Goal: Task Accomplishment & Management: Use online tool/utility

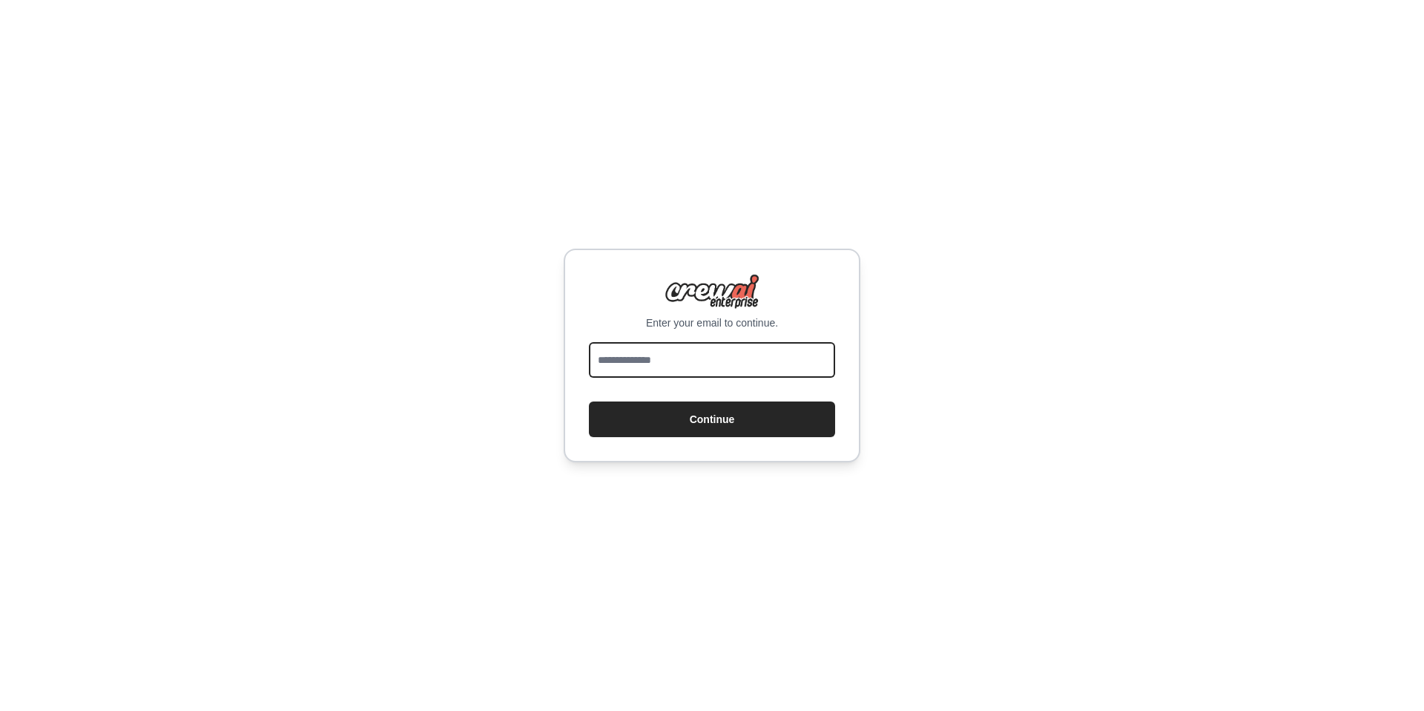
click at [661, 365] on input "email" at bounding box center [712, 360] width 246 height 36
type input "**********"
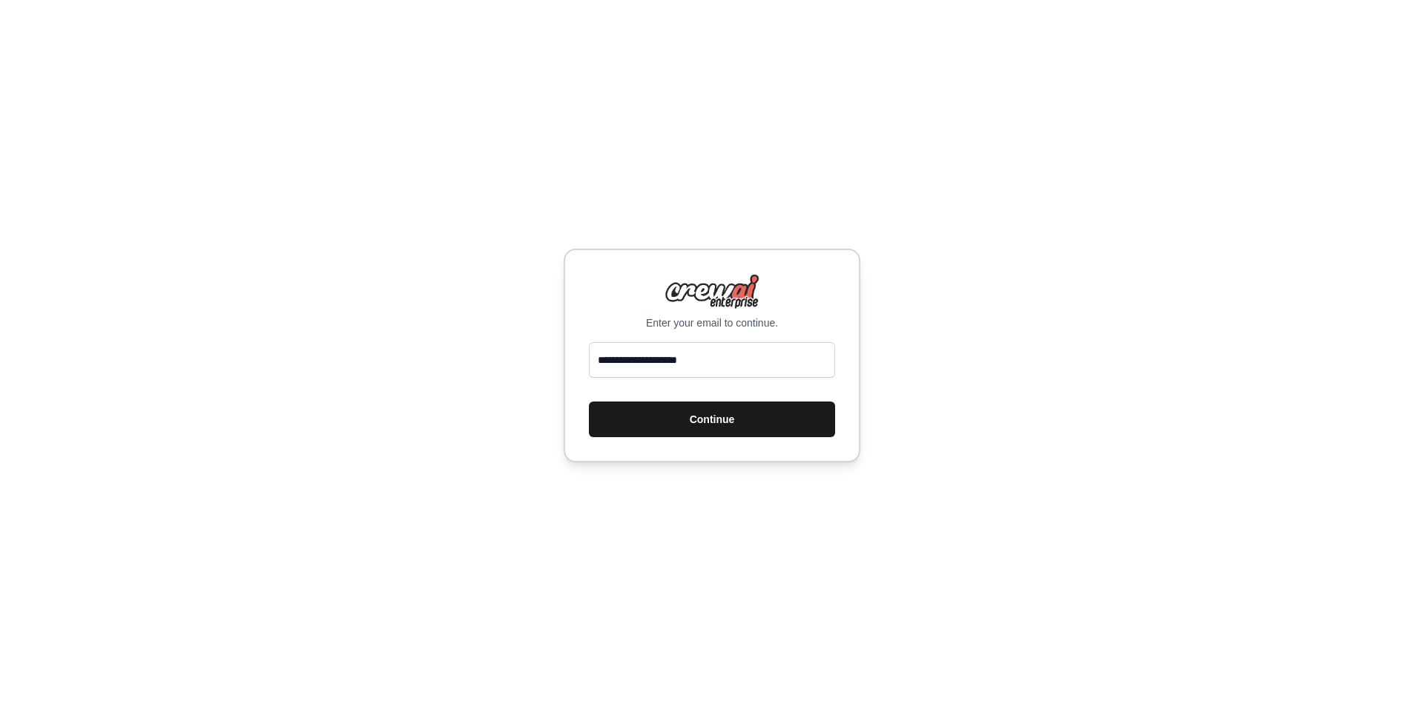
click at [698, 425] on button "Continue" at bounding box center [712, 419] width 246 height 36
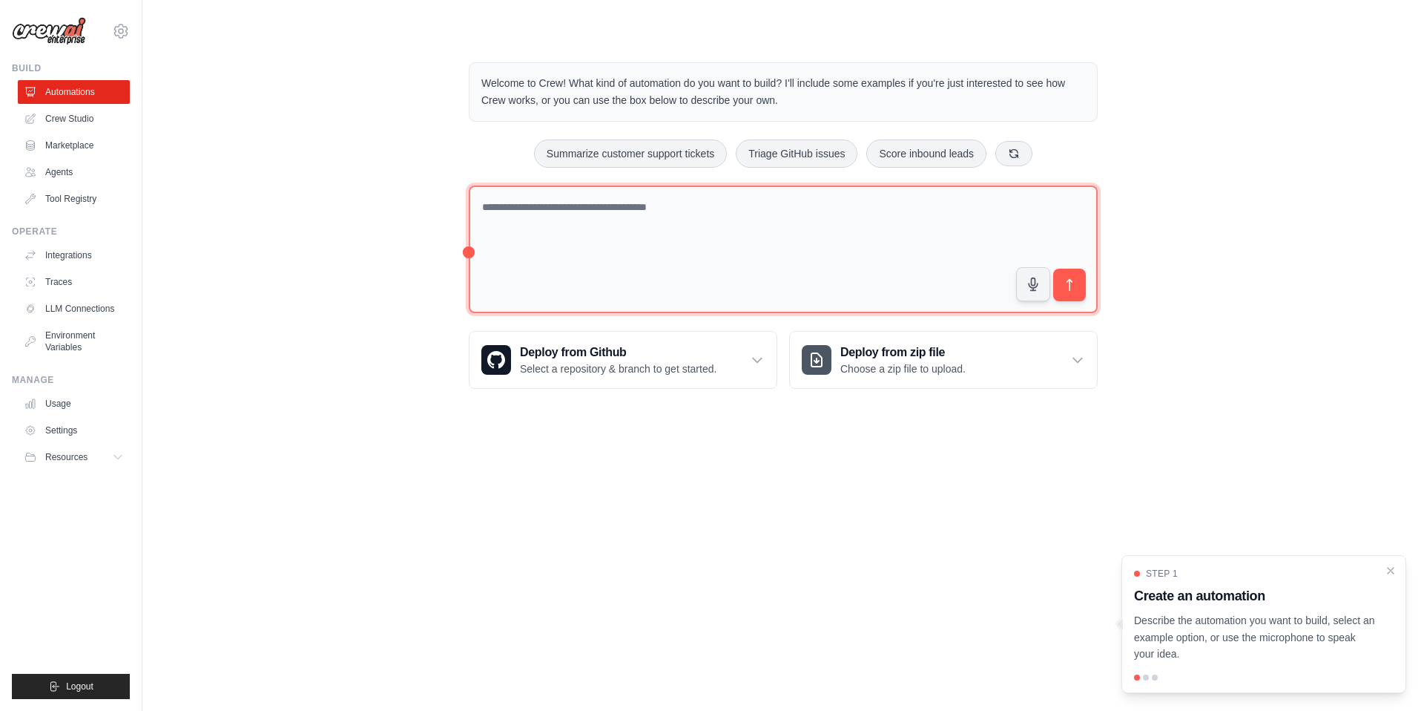
click at [720, 208] on textarea at bounding box center [783, 249] width 629 height 128
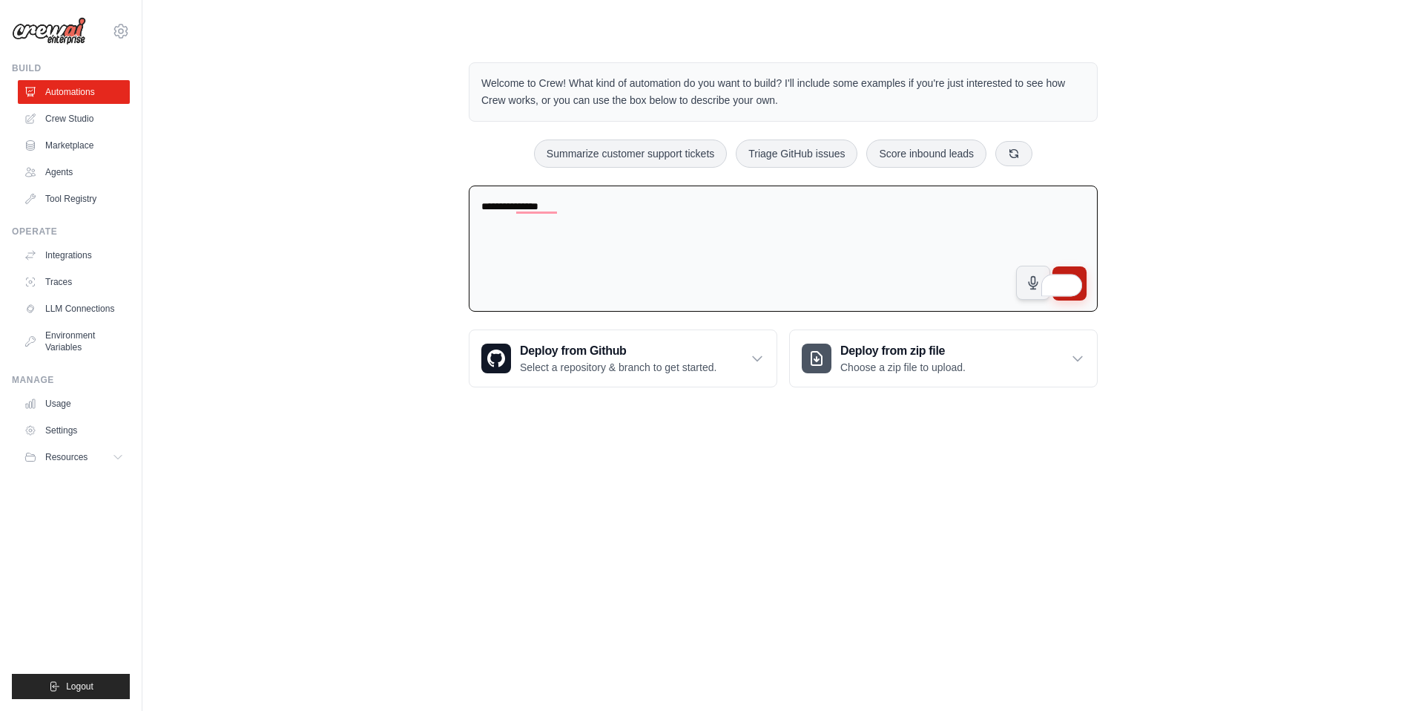
type textarea "**********"
click at [1084, 275] on button "submit" at bounding box center [1070, 283] width 34 height 34
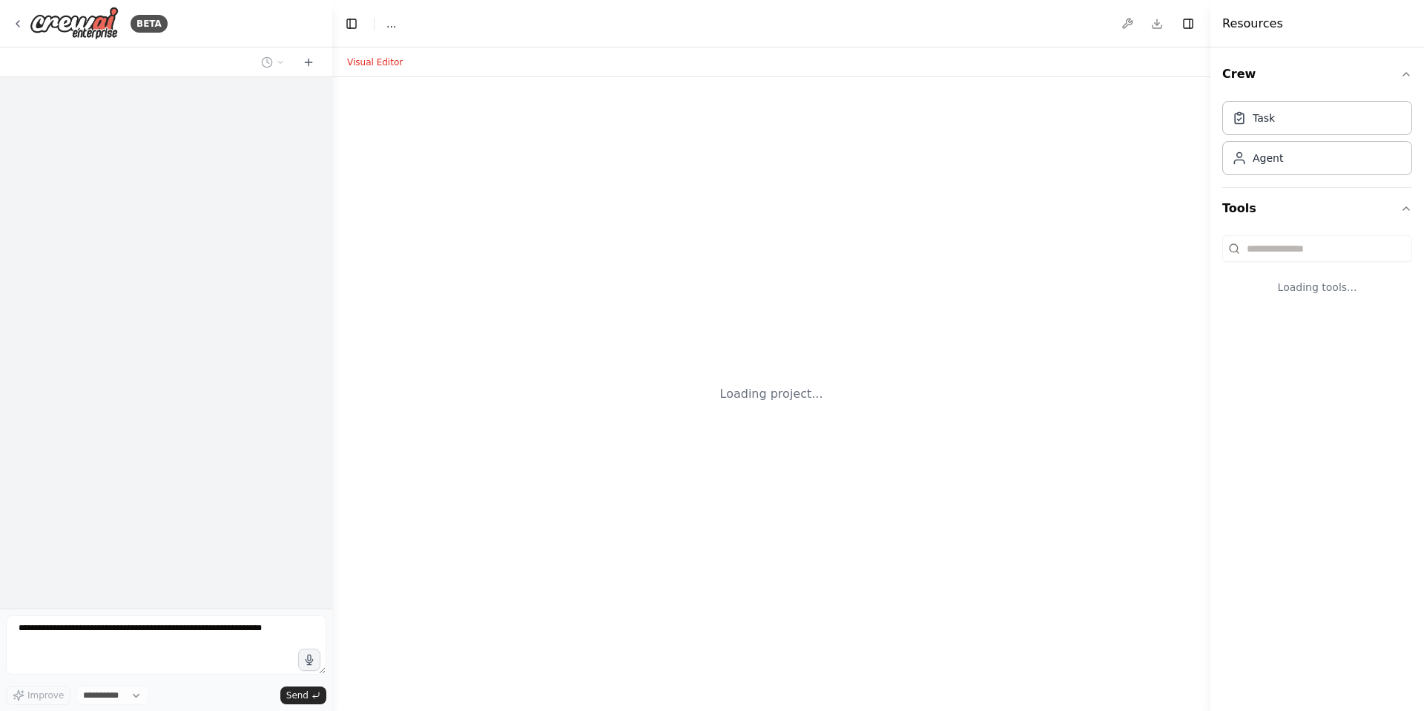
select select "****"
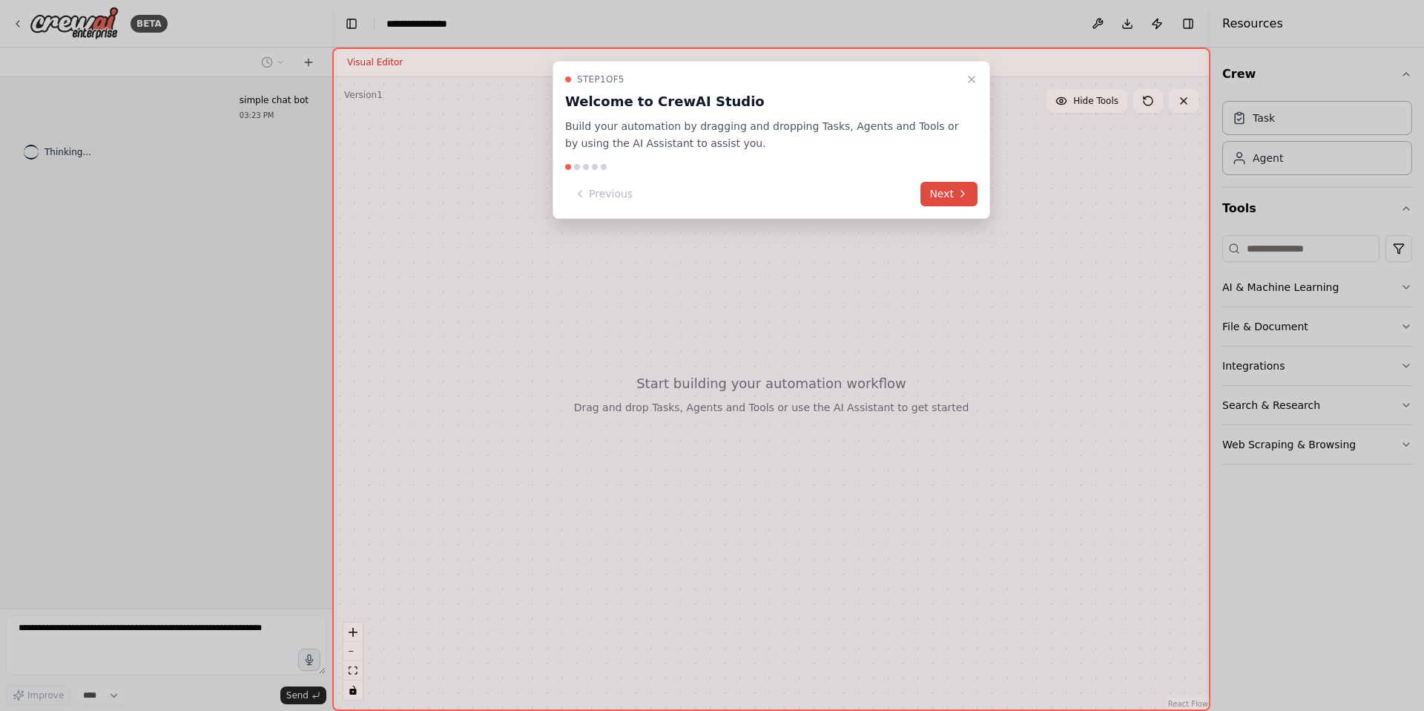
click at [960, 194] on icon at bounding box center [963, 194] width 12 height 12
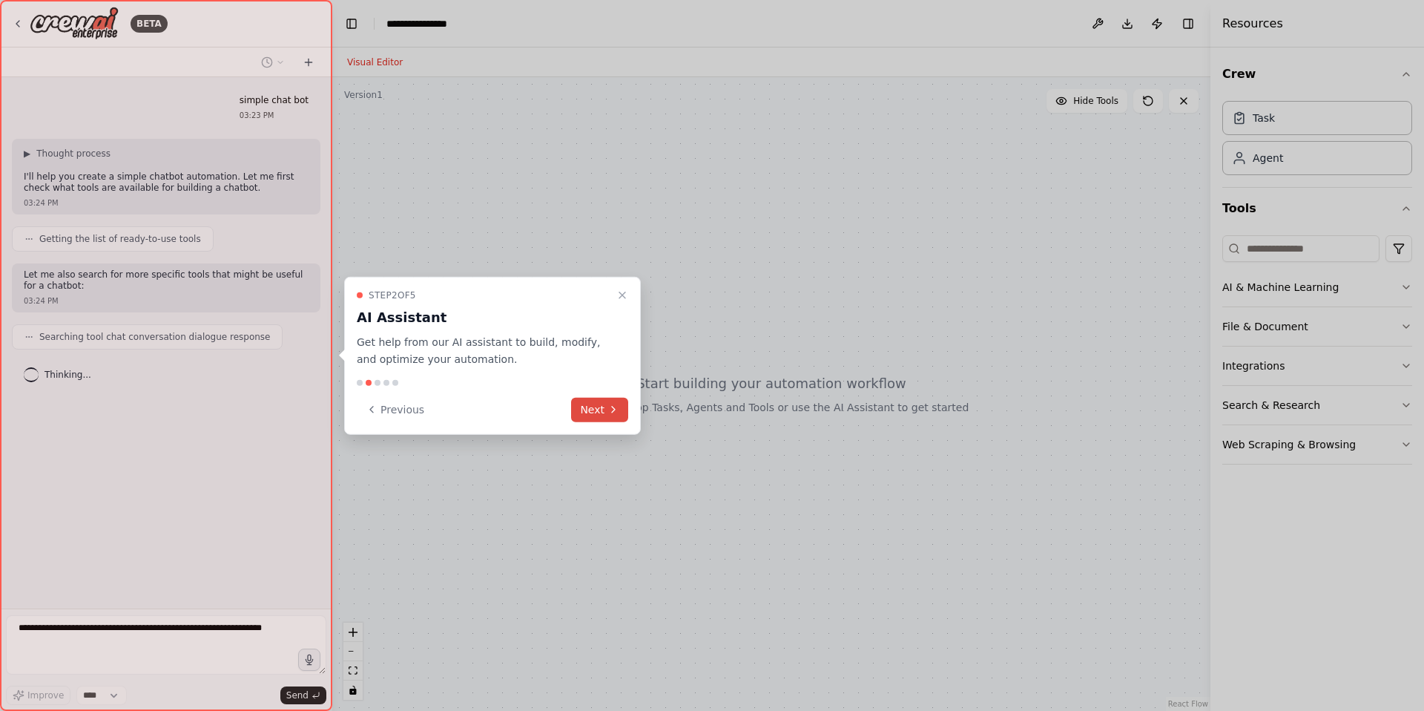
click at [594, 410] on button "Next" at bounding box center [599, 409] width 57 height 24
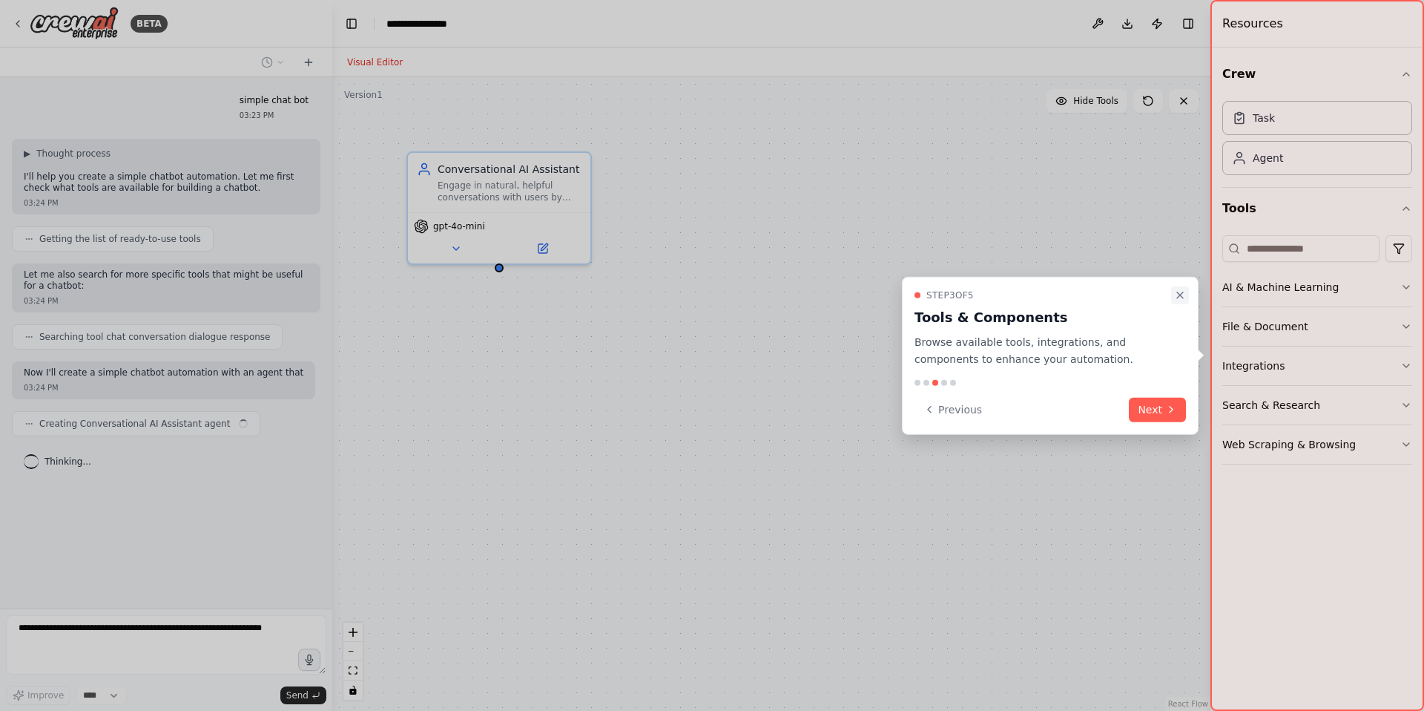
click at [1186, 297] on icon "Close walkthrough" at bounding box center [1180, 295] width 12 height 12
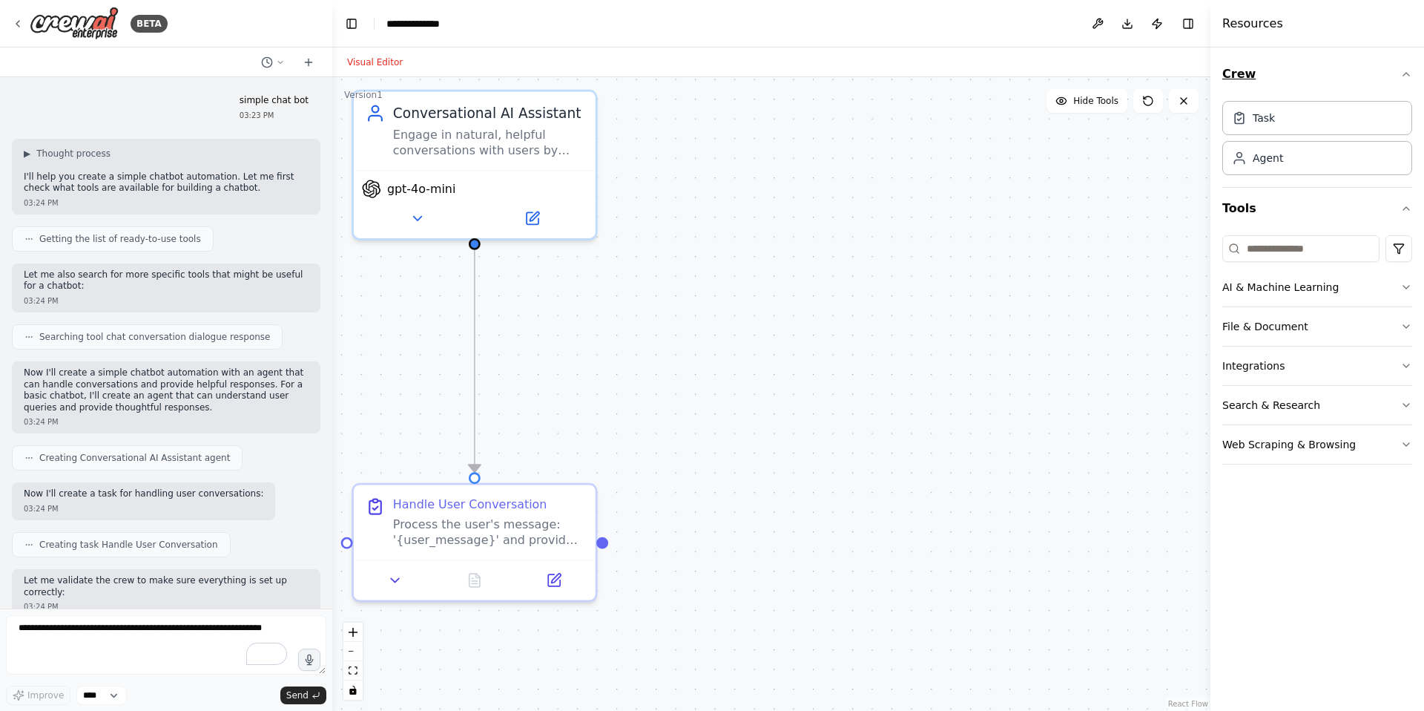
click at [1244, 76] on button "Crew" at bounding box center [1318, 74] width 190 height 42
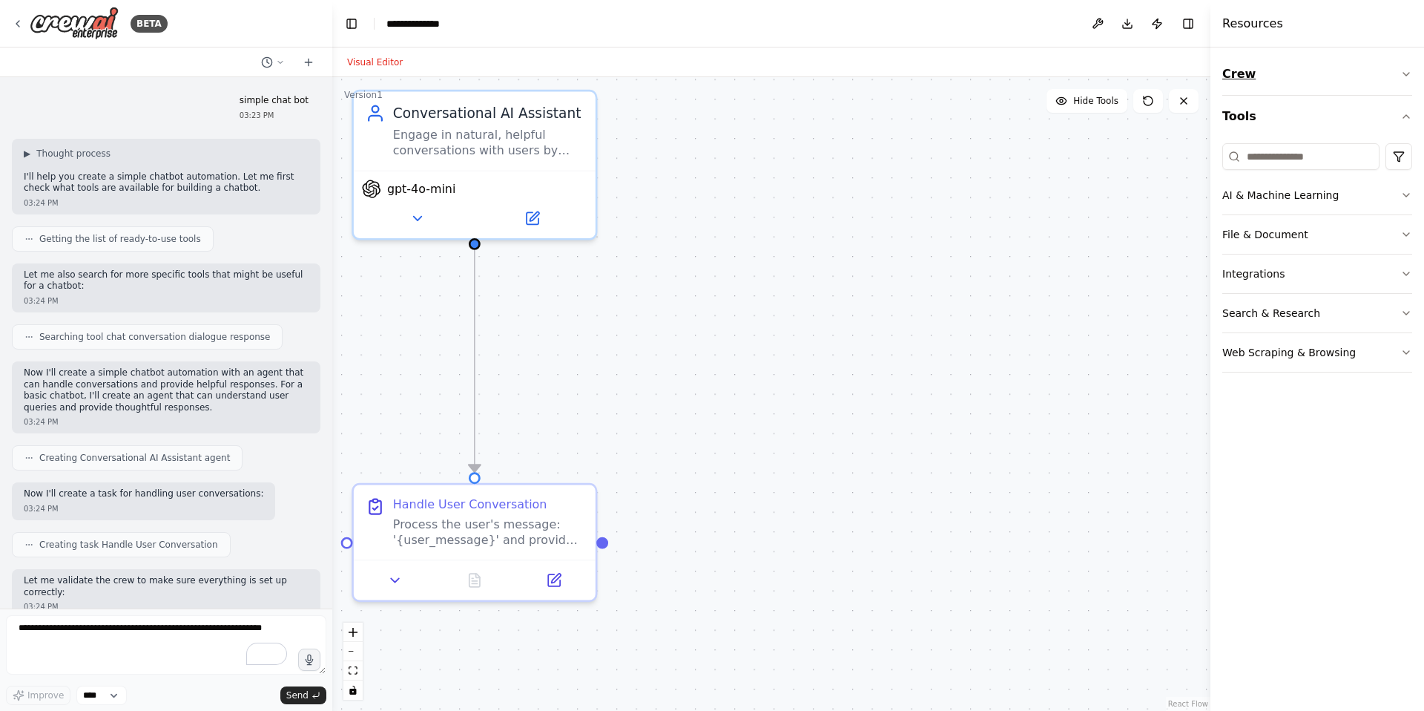
click at [1244, 76] on button "Crew" at bounding box center [1318, 74] width 190 height 42
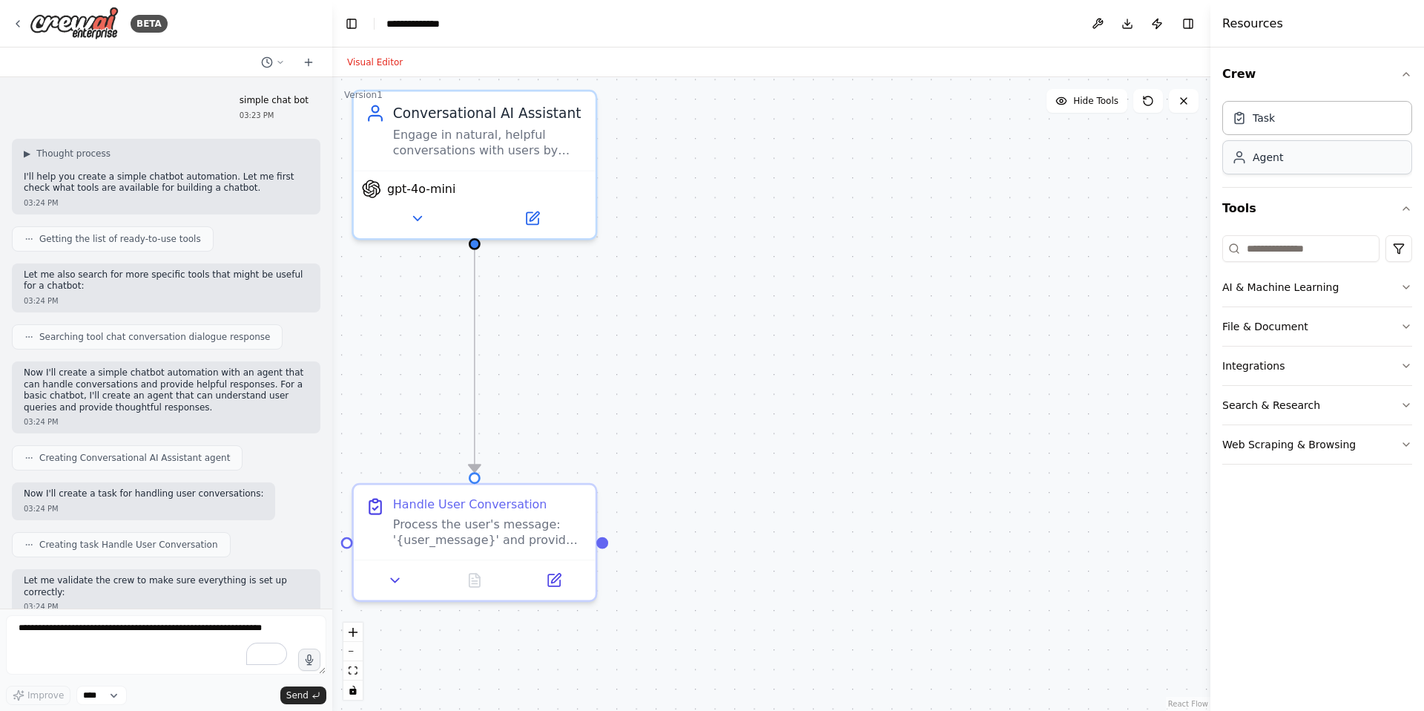
click at [1251, 158] on div "Agent" at bounding box center [1257, 157] width 51 height 15
click at [1286, 169] on div "Agent" at bounding box center [1318, 157] width 190 height 34
click at [1274, 129] on div "Task" at bounding box center [1318, 117] width 190 height 34
click at [1306, 72] on button "Crew" at bounding box center [1318, 74] width 190 height 42
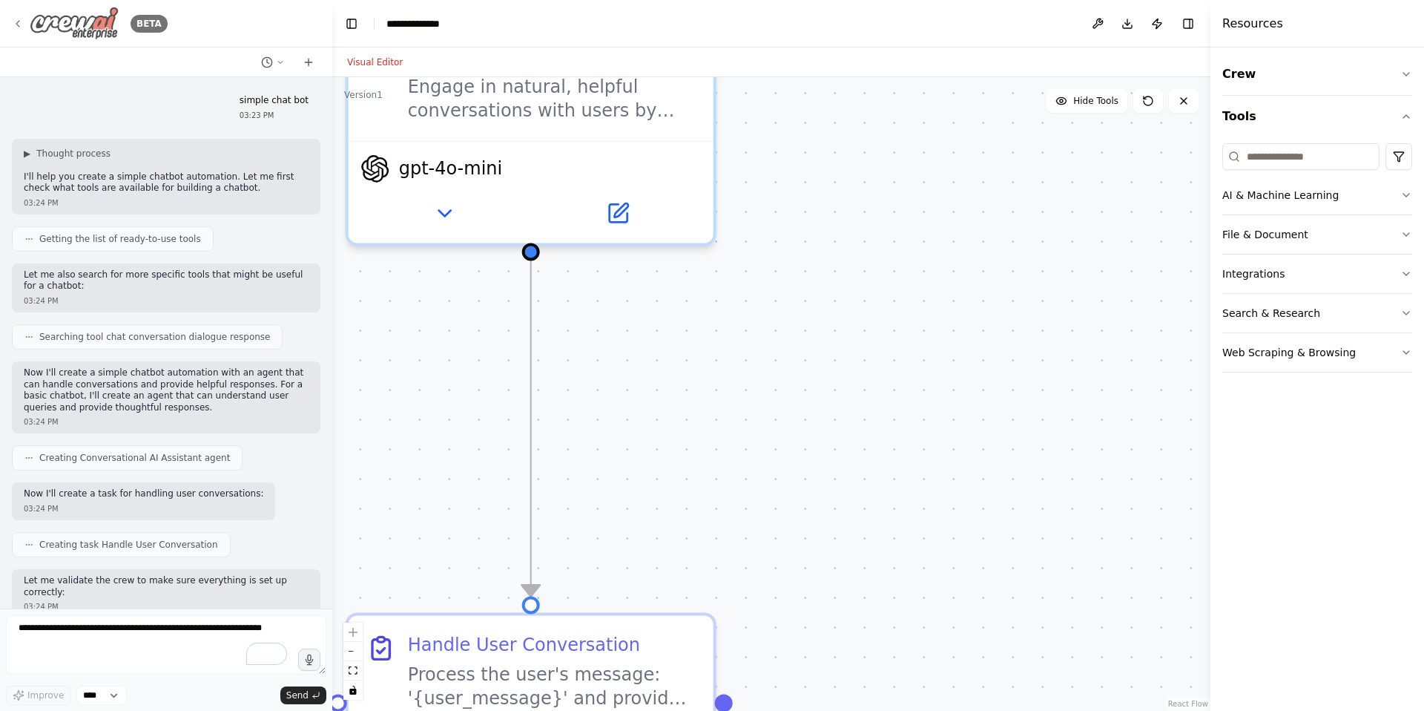
click at [59, 19] on img at bounding box center [74, 23] width 89 height 33
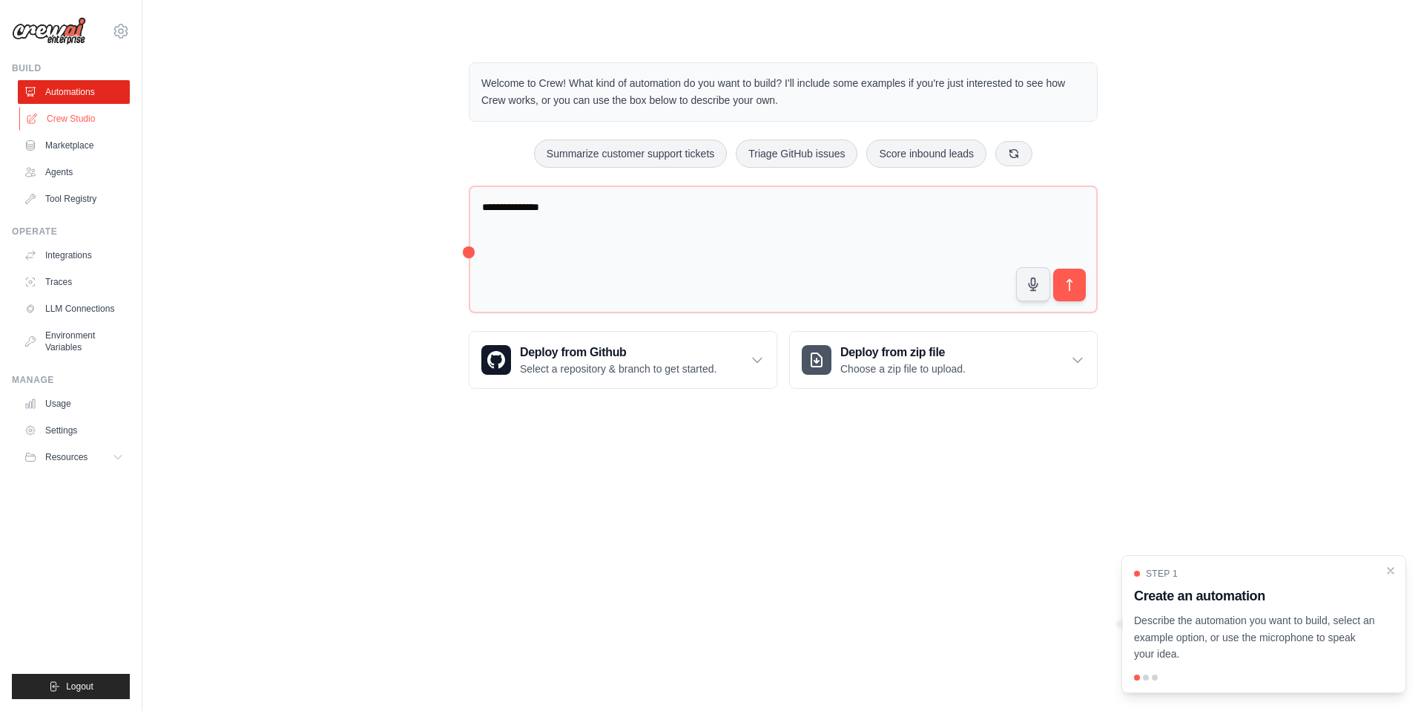
click at [85, 122] on link "Crew Studio" at bounding box center [75, 119] width 112 height 24
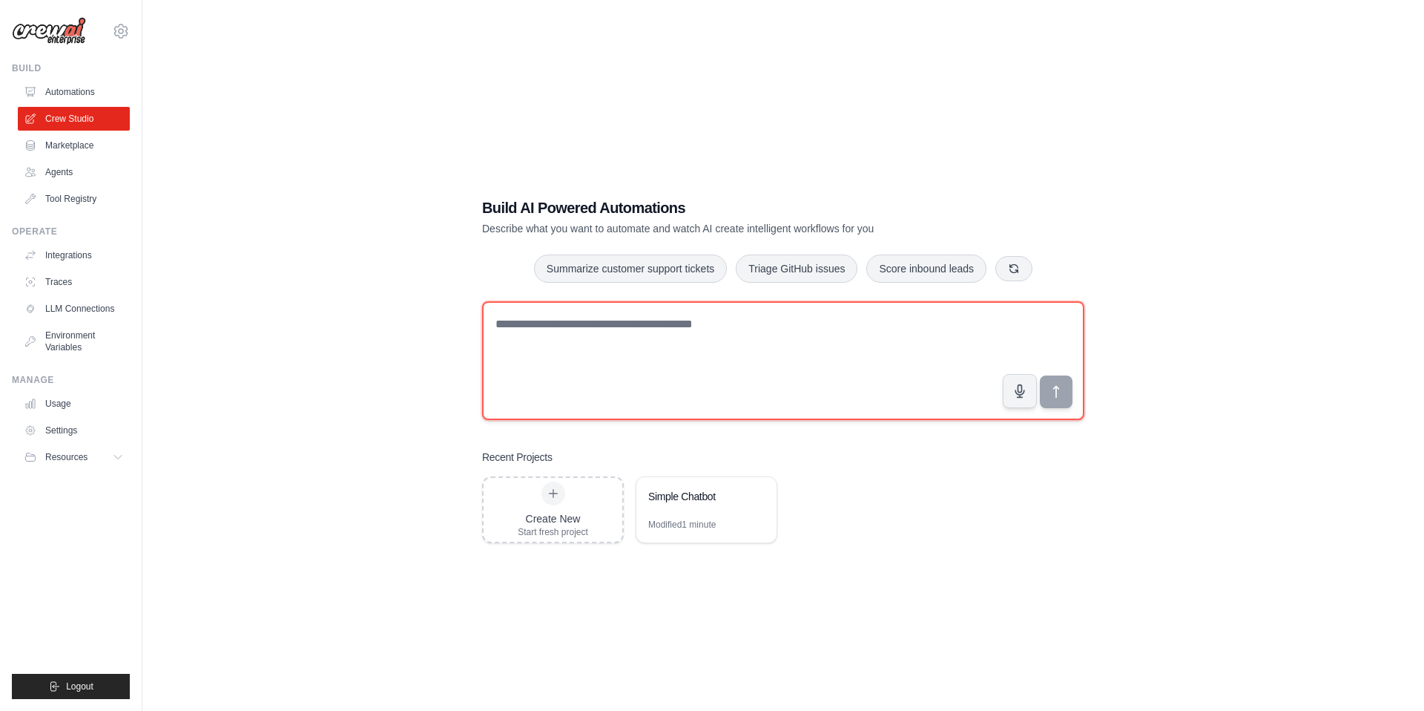
click at [554, 333] on textarea at bounding box center [783, 360] width 602 height 119
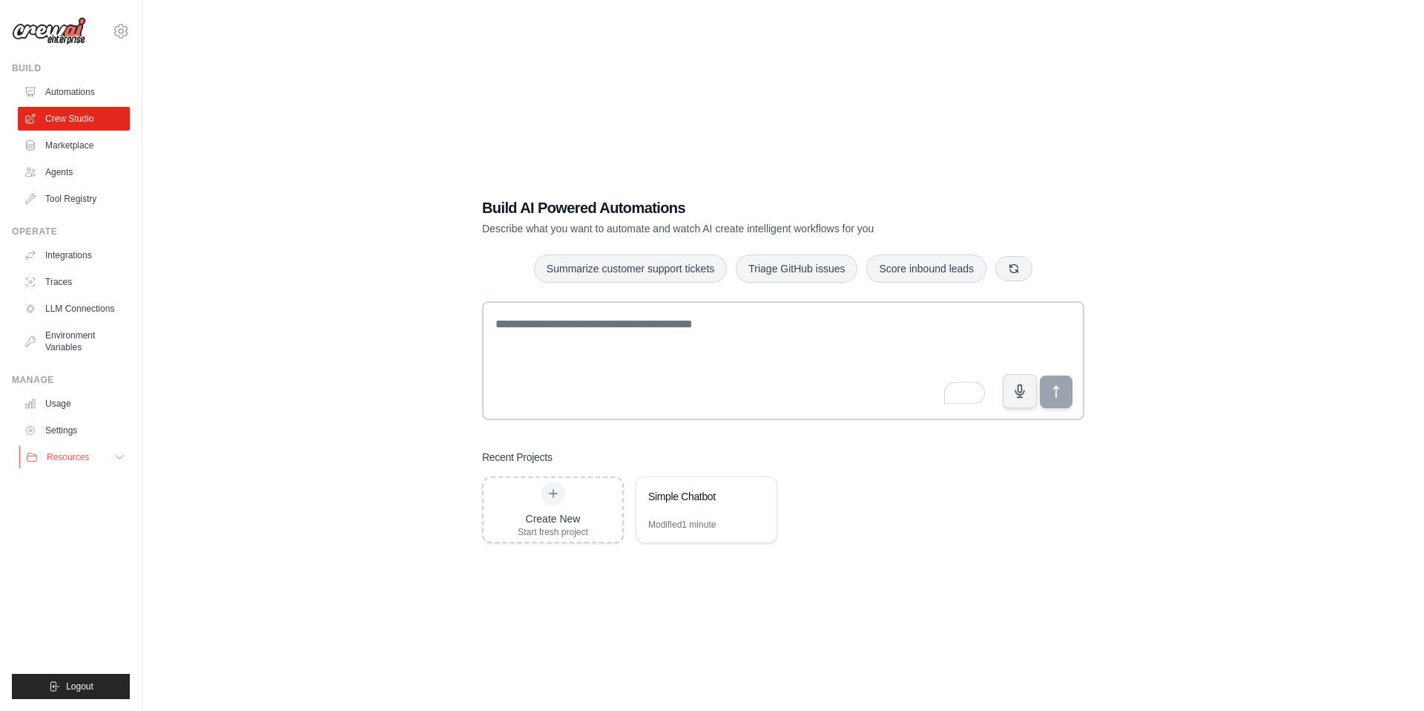
click at [73, 455] on span "Resources" at bounding box center [68, 457] width 42 height 12
